Goal: Task Accomplishment & Management: Manage account settings

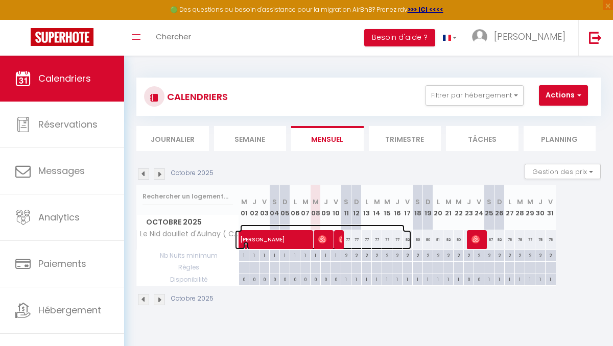
click at [342, 239] on span "[PERSON_NAME]" at bounding box center [322, 234] width 164 height 19
select select "OK"
select select "0"
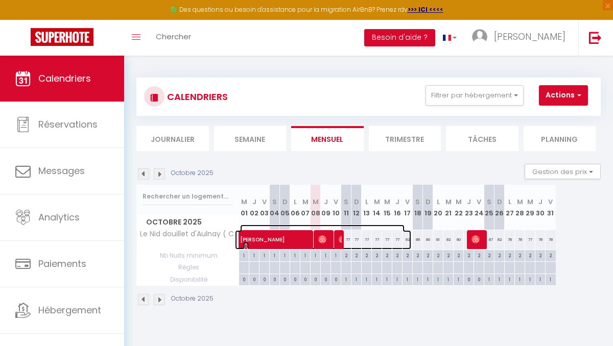
select select "1"
select select
select select "49584"
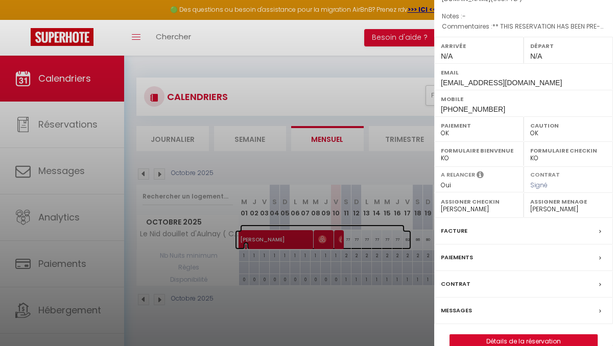
scroll to position [130, 0]
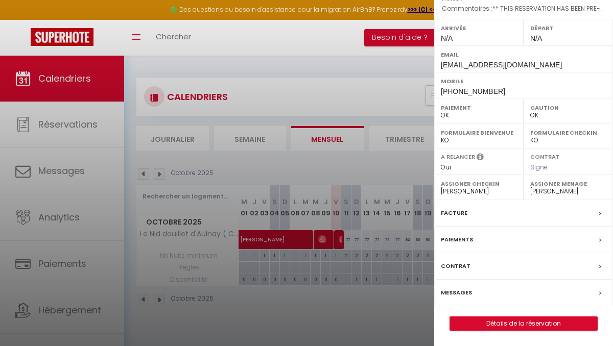
click at [452, 292] on label "Messages" at bounding box center [456, 292] width 31 height 11
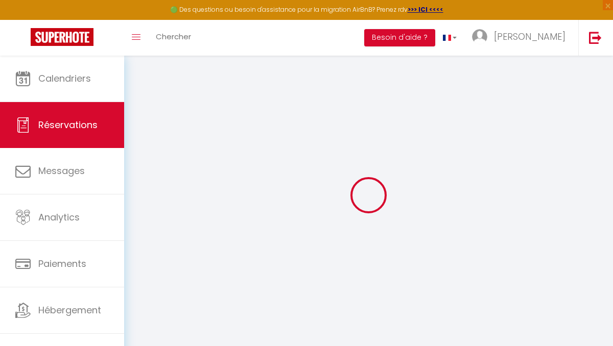
select select
checkbox input "false"
select select
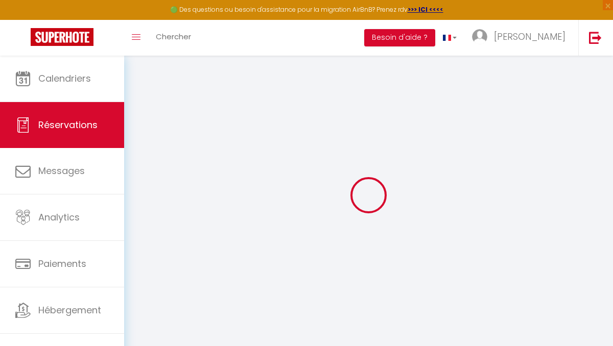
checkbox input "false"
type textarea "** THIS RESERVATION HAS BEEN PRE-PAID ** BOOKING NOTE : Payment charge is EUR 9…"
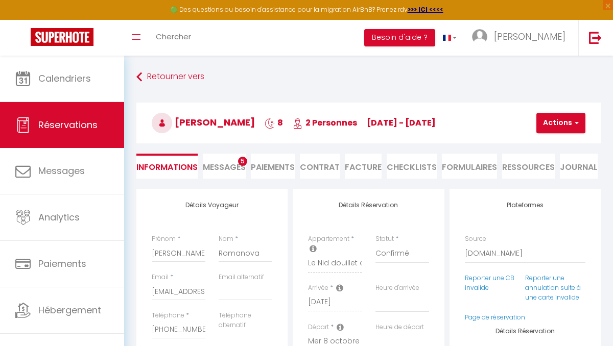
scroll to position [9493, 0]
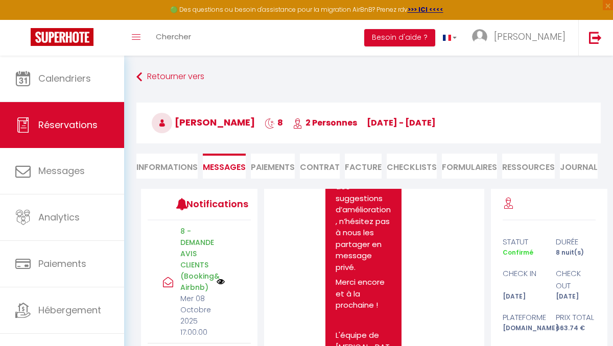
click at [440, 268] on div "Note Sms Bonjour [PERSON_NAME], Un grand merci pour votre séjour ! Toute l’équi…" at bounding box center [373, 135] width 189 height 537
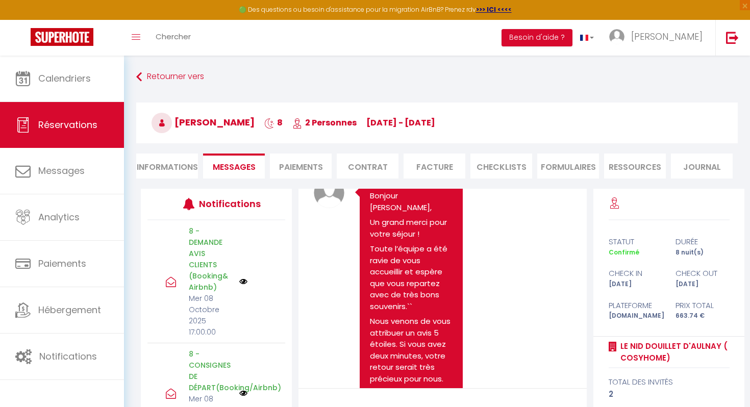
scroll to position [6807, 0]
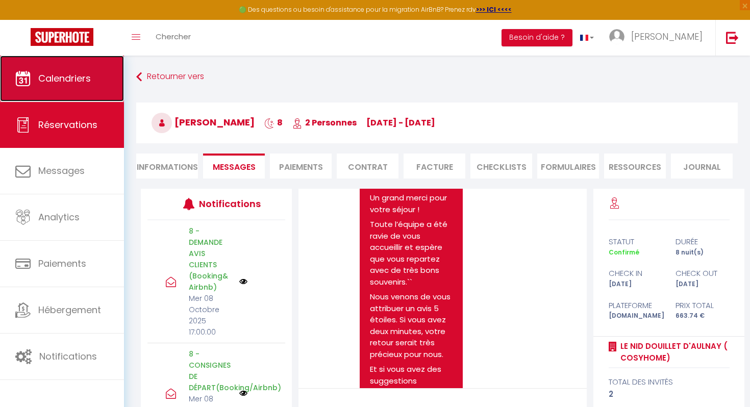
click at [76, 76] on span "Calendriers" at bounding box center [64, 78] width 53 height 13
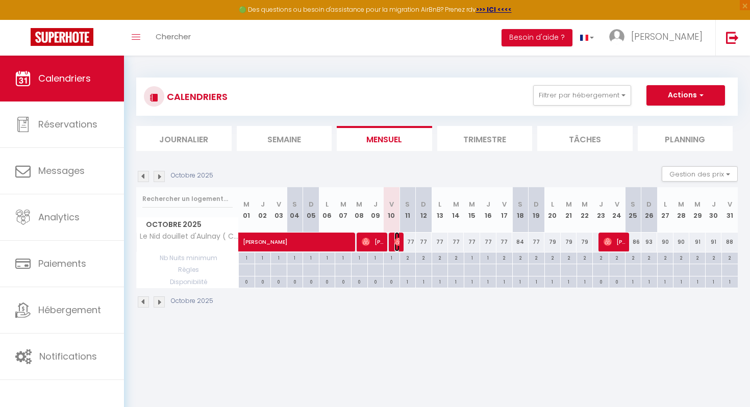
click at [397, 242] on img at bounding box center [399, 242] width 8 height 8
select select "OK"
select select "1"
select select "0"
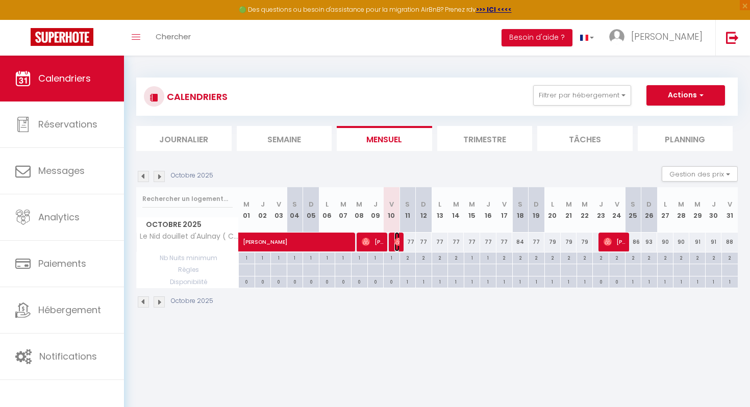
select select "1"
select select
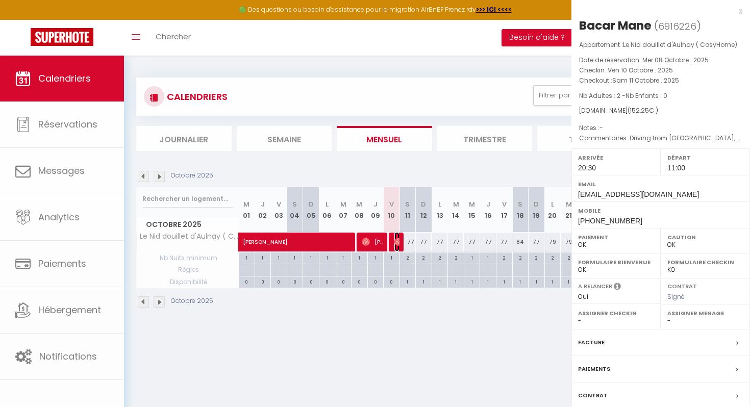
select select "49584"
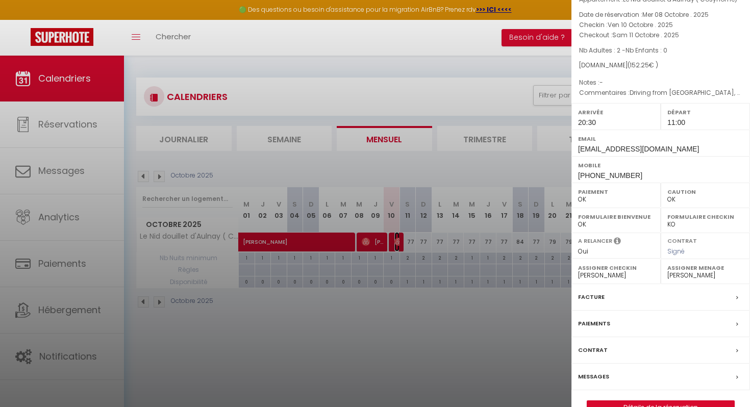
scroll to position [46, 0]
click at [592, 346] on label "Messages" at bounding box center [593, 376] width 31 height 11
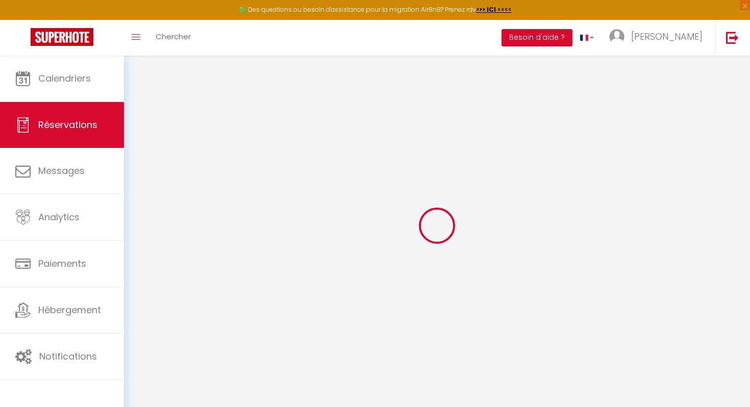
select select
checkbox input "false"
select select
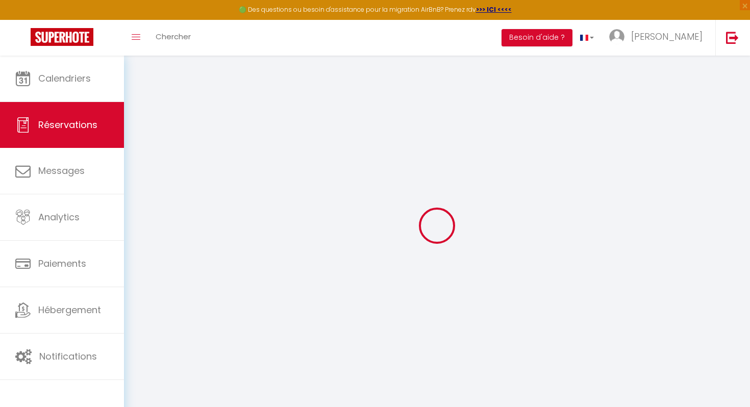
checkbox input "false"
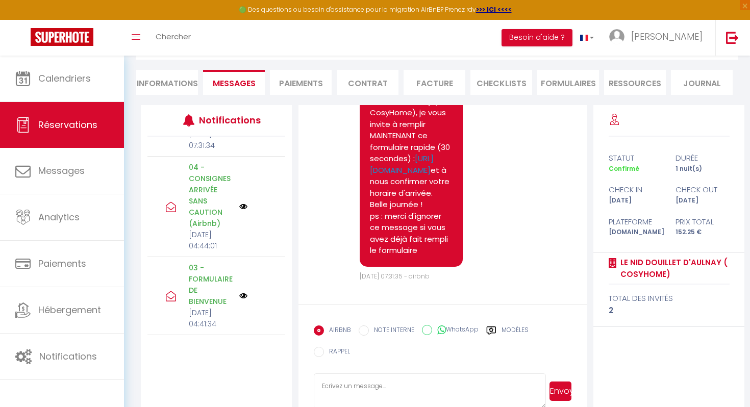
scroll to position [254, 0]
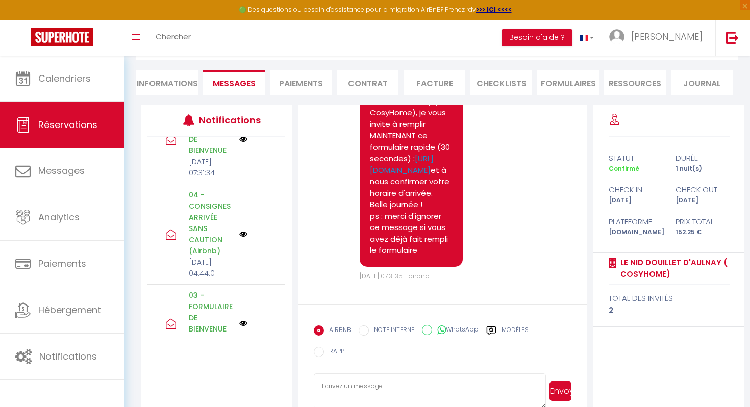
click at [207, 257] on p "04 - CONSIGNES ARRIVÉE SANS CAUTION (Airbnb)" at bounding box center [211, 222] width 44 height 67
click at [175, 240] on icon at bounding box center [171, 235] width 10 height 10
click at [242, 238] on img at bounding box center [243, 234] width 8 height 8
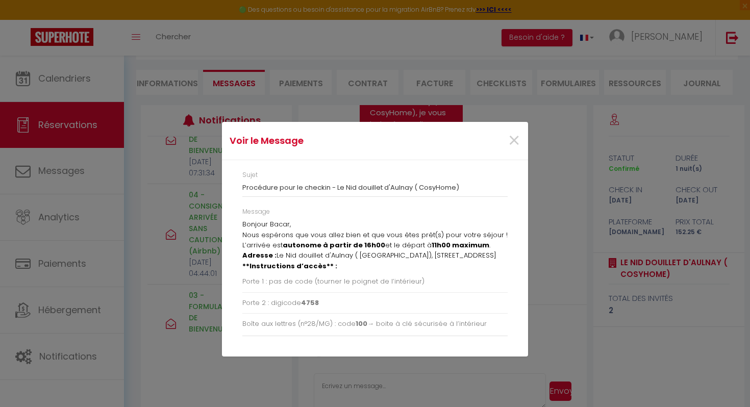
scroll to position [0, 0]
click at [515, 140] on span "×" at bounding box center [514, 141] width 13 height 31
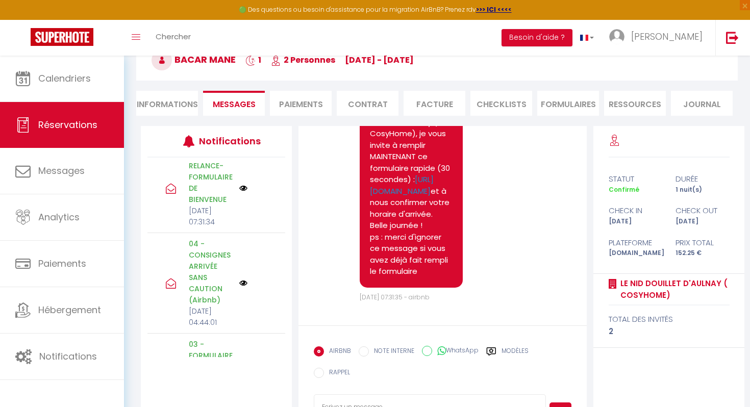
scroll to position [227, 0]
click at [206, 290] on p "04 - CONSIGNES ARRIVÉE SANS CAUTION (Airbnb)" at bounding box center [211, 270] width 44 height 67
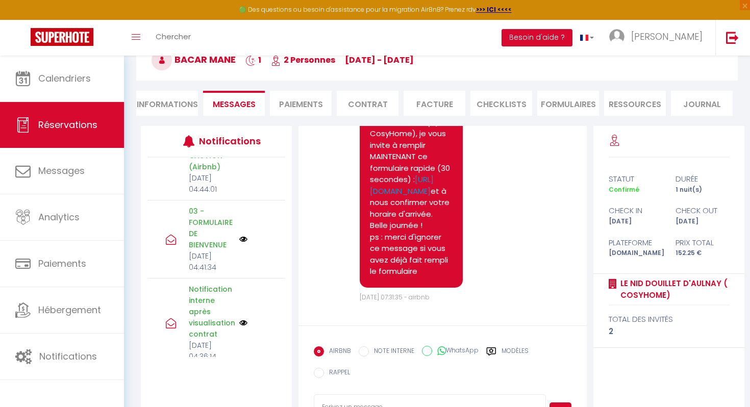
scroll to position [345, 0]
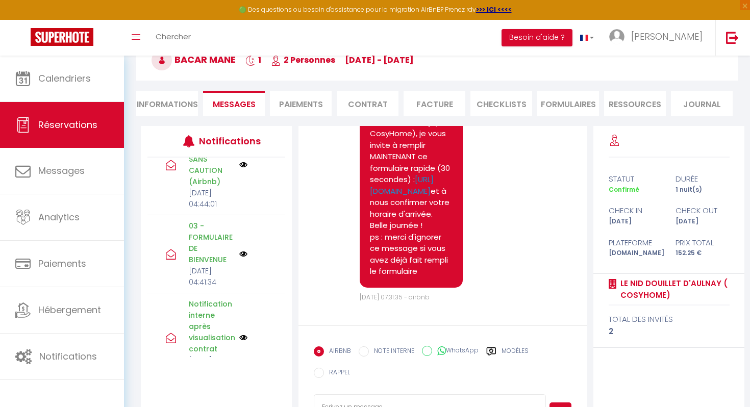
click at [245, 169] on img at bounding box center [243, 165] width 8 height 8
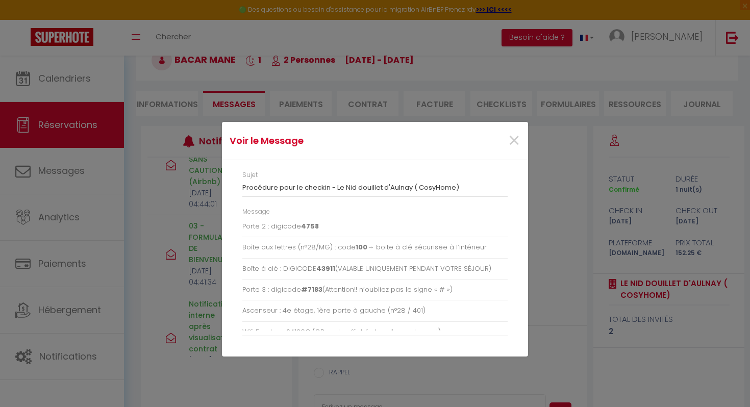
scroll to position [77, 0]
click at [514, 136] on span "×" at bounding box center [514, 141] width 13 height 31
